Goal: Information Seeking & Learning: Learn about a topic

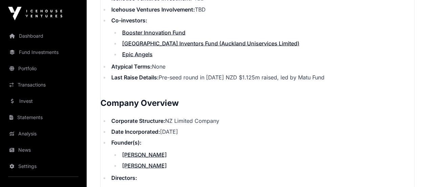
scroll to position [643, 0]
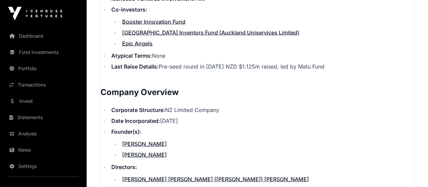
click at [145, 25] on link "Booster Innovation Fund" at bounding box center [153, 21] width 63 height 7
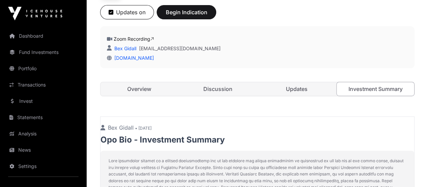
scroll to position [102, 0]
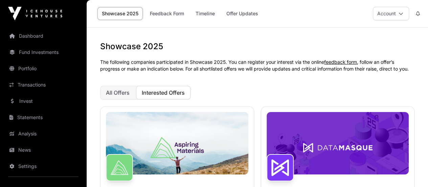
click at [403, 13] on icon at bounding box center [401, 13] width 5 height 5
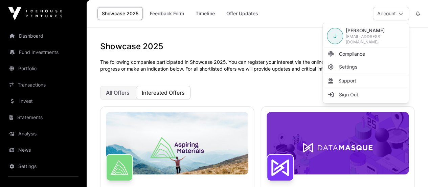
click at [348, 33] on span "[PERSON_NAME]" at bounding box center [375, 30] width 59 height 7
click at [257, 48] on h1 "Showcase 2025" at bounding box center [257, 46] width 315 height 11
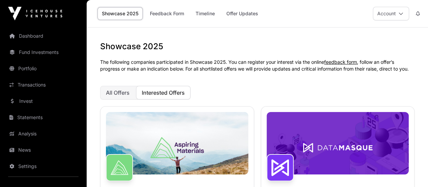
click at [129, 92] on span "All Offers" at bounding box center [118, 92] width 24 height 7
click at [158, 95] on span "Interested Offers" at bounding box center [163, 92] width 43 height 7
click at [114, 92] on span "All Offers" at bounding box center [118, 92] width 24 height 7
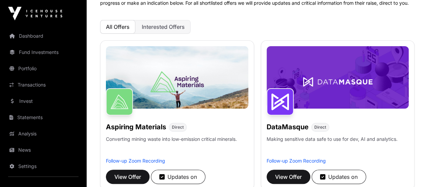
scroll to position [68, 0]
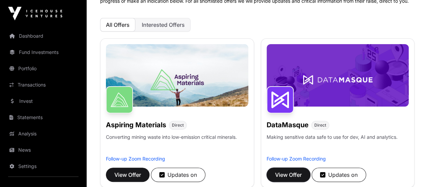
click at [275, 172] on span "View Offer" at bounding box center [288, 174] width 27 height 8
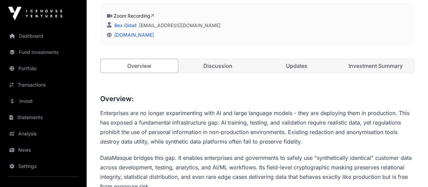
scroll to position [135, 0]
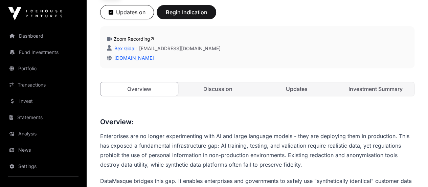
click at [364, 95] on link "Investment Summary" at bounding box center [376, 89] width 78 height 14
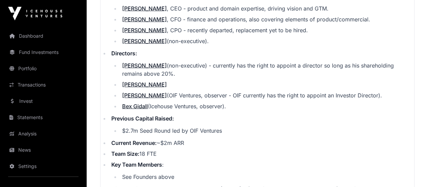
scroll to position [806, 0]
